Goal: Task Accomplishment & Management: Use online tool/utility

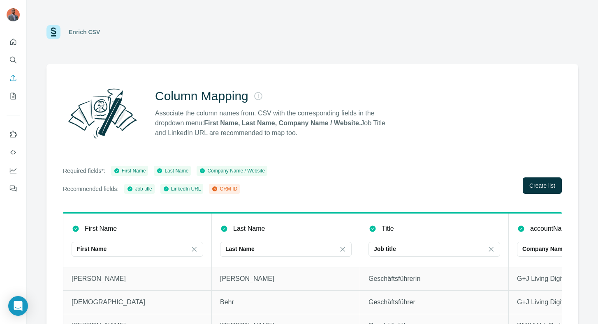
scroll to position [28, 0]
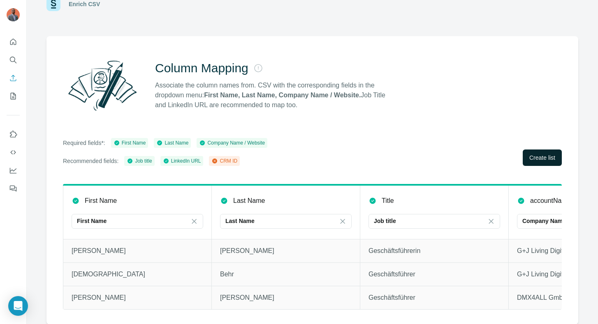
click at [546, 160] on span "Create list" at bounding box center [542, 158] width 26 height 8
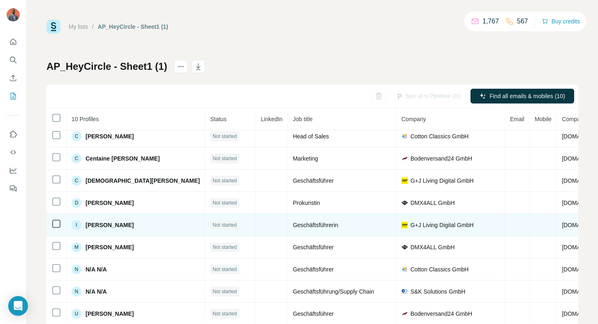
scroll to position [21, 0]
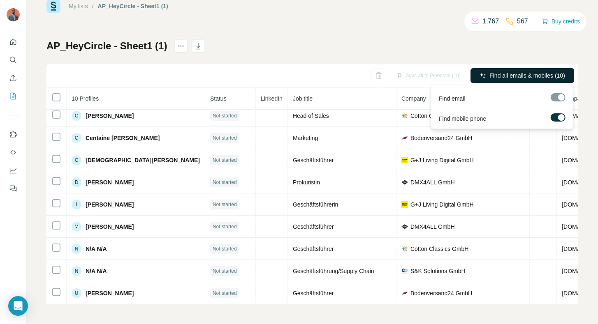
click at [532, 74] on span "Find all emails & mobiles (10)" at bounding box center [527, 76] width 76 height 8
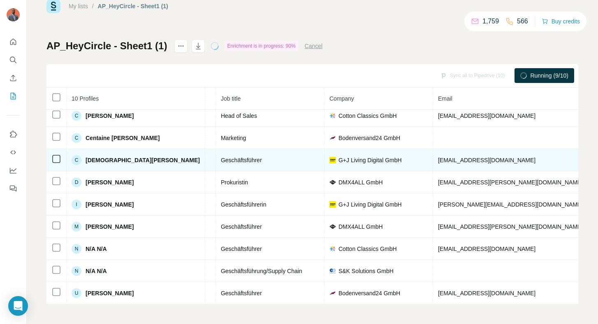
scroll to position [0, 86]
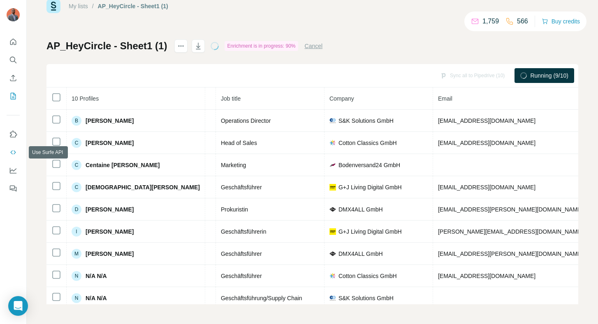
click at [13, 150] on icon "Use Surfe API" at bounding box center [13, 152] width 8 height 8
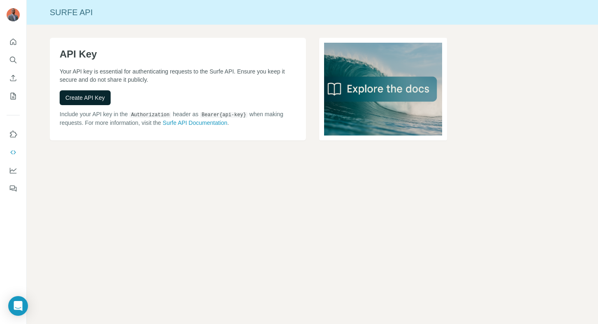
click at [101, 94] on span "Create API Key" at bounding box center [84, 98] width 39 height 8
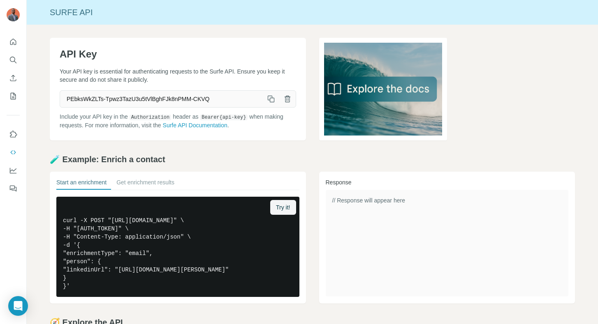
click at [287, 98] on icon "button" at bounding box center [287, 99] width 2 height 3
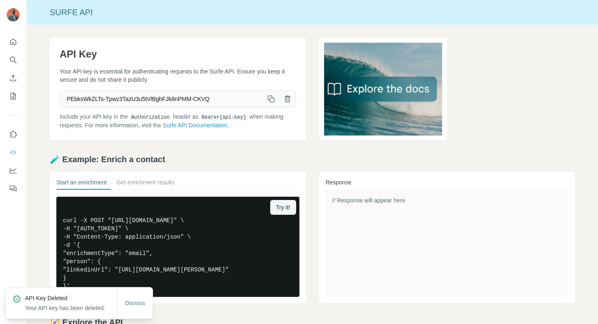
click at [289, 162] on h2 "🧪 Example: Enrich a contact" at bounding box center [312, 160] width 525 height 12
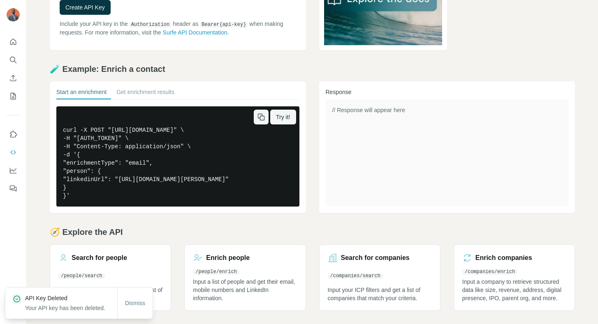
scroll to position [98, 0]
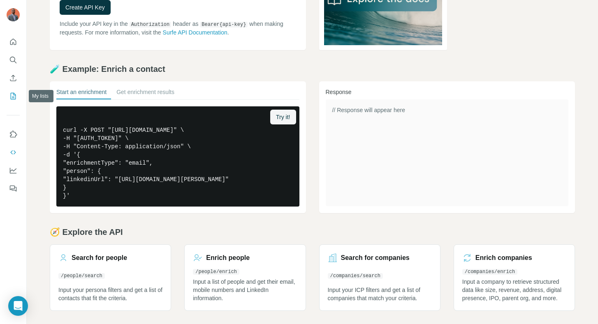
click at [14, 98] on icon "My lists" at bounding box center [13, 96] width 8 height 8
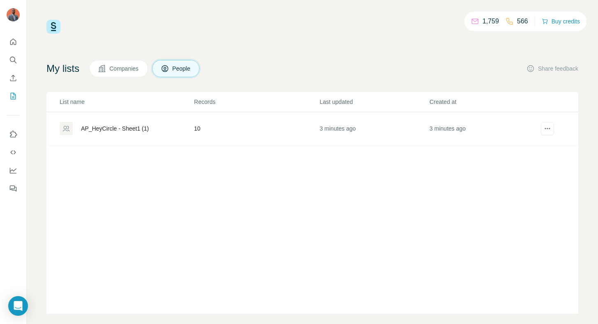
click at [139, 127] on div "AP_HeyCircle - Sheet1 (1)" at bounding box center [115, 129] width 68 height 8
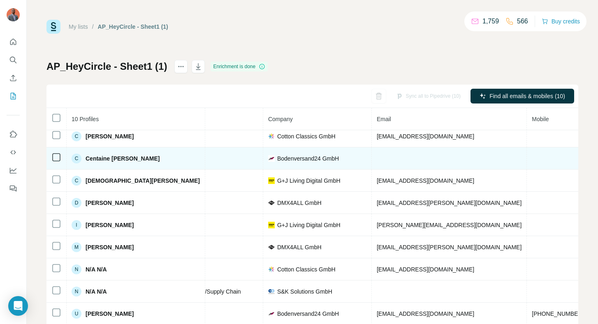
scroll to position [0, 148]
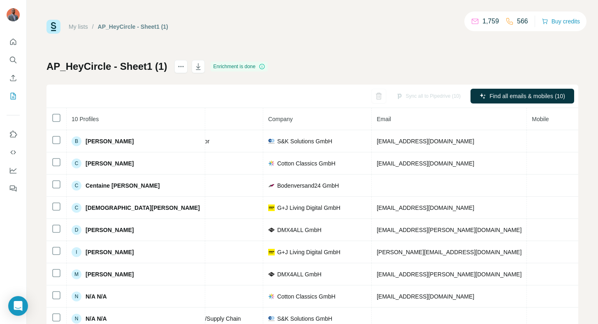
click at [412, 95] on div "Sync all to Pipedrive (10)" at bounding box center [428, 96] width 76 height 15
click at [407, 53] on div "My lists / AP_HeyCircle - Sheet1 (1) 1,759 566 Buy credits AP_HeyCircle - Sheet…" at bounding box center [312, 173] width 532 height 306
click at [420, 97] on div "Sync all to Pipedrive (10)" at bounding box center [428, 96] width 76 height 15
click at [413, 68] on div "AP_HeyCircle - Sheet1 (1) Enrichment is done Sync all to Pipedrive (10) Find al…" at bounding box center [312, 192] width 532 height 265
